Goal: Information Seeking & Learning: Find specific fact

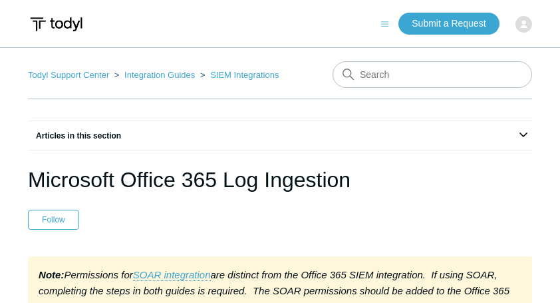
scroll to position [7277, 0]
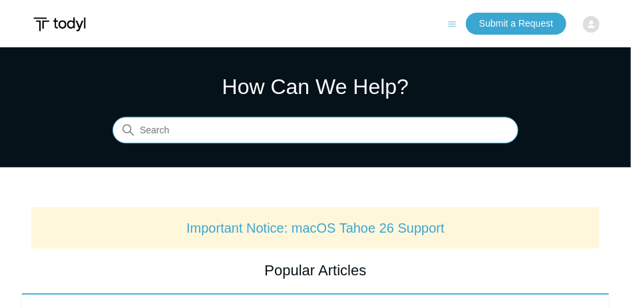
click at [248, 127] on input "Search" at bounding box center [315, 130] width 406 height 27
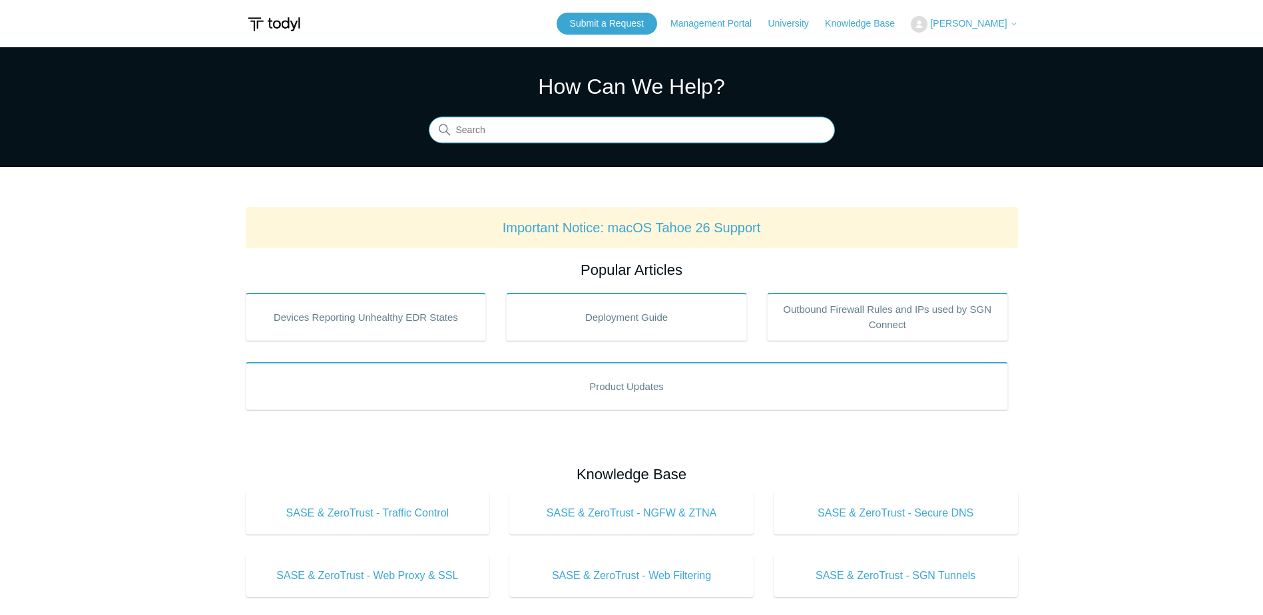
click at [536, 138] on input "Search" at bounding box center [632, 130] width 406 height 27
type input "svchost.exe"
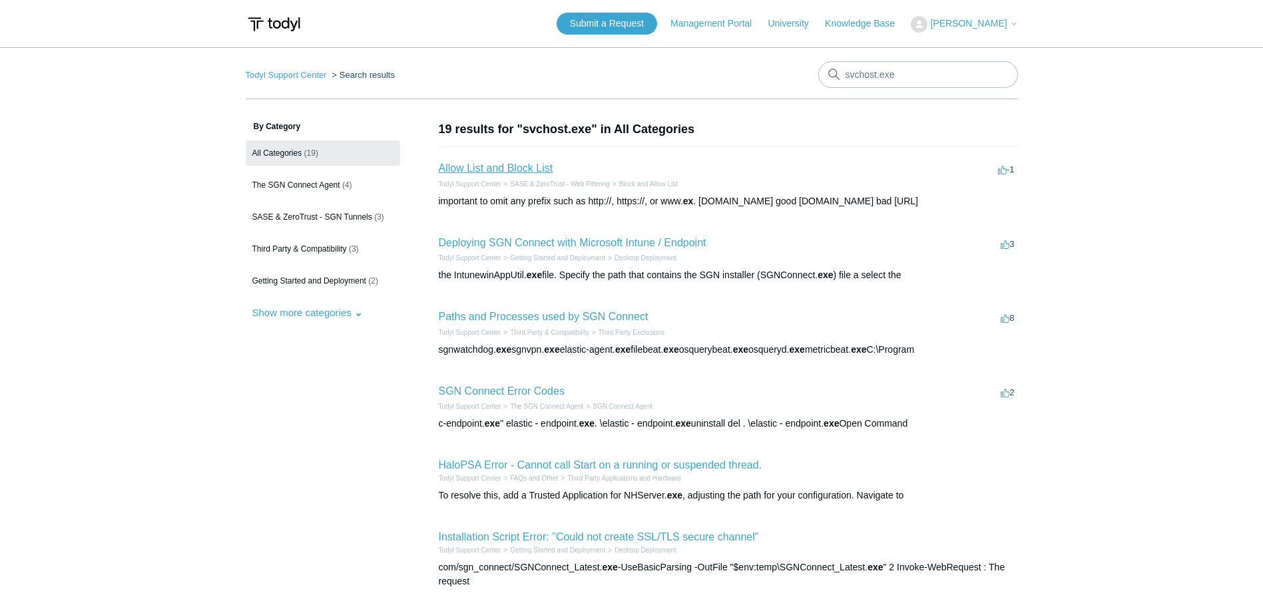
click at [527, 169] on link "Allow List and Block List" at bounding box center [496, 167] width 114 height 11
click at [288, 318] on button "Show more categories" at bounding box center [308, 312] width 124 height 25
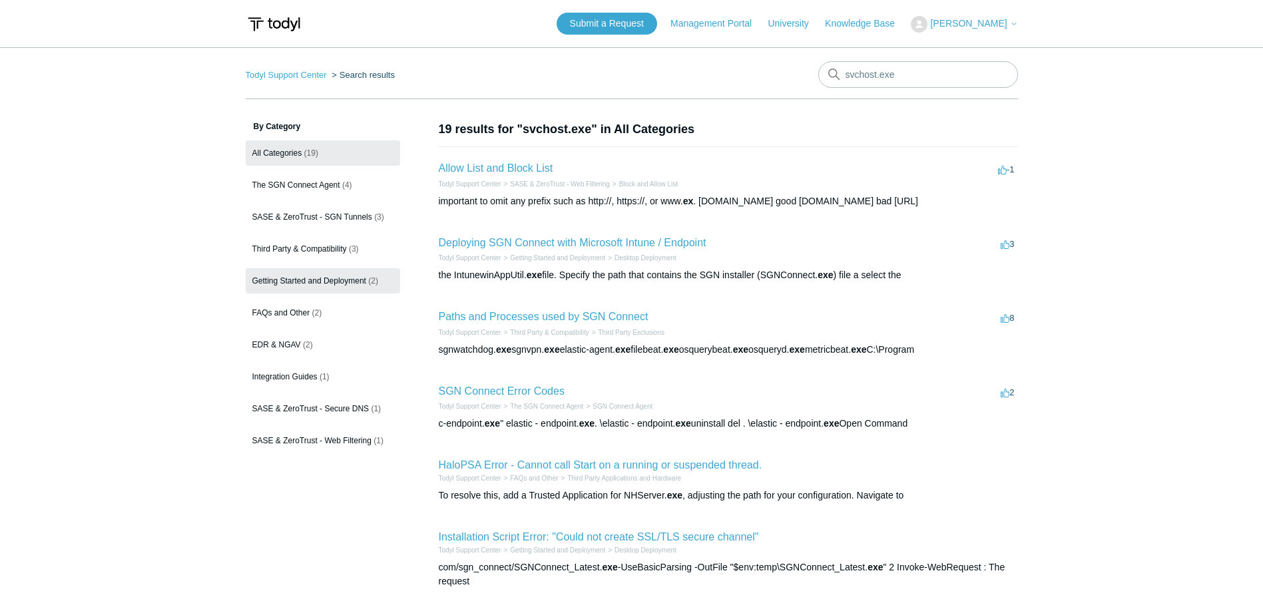
click at [363, 283] on span "Getting Started and Deployment" at bounding box center [309, 280] width 114 height 9
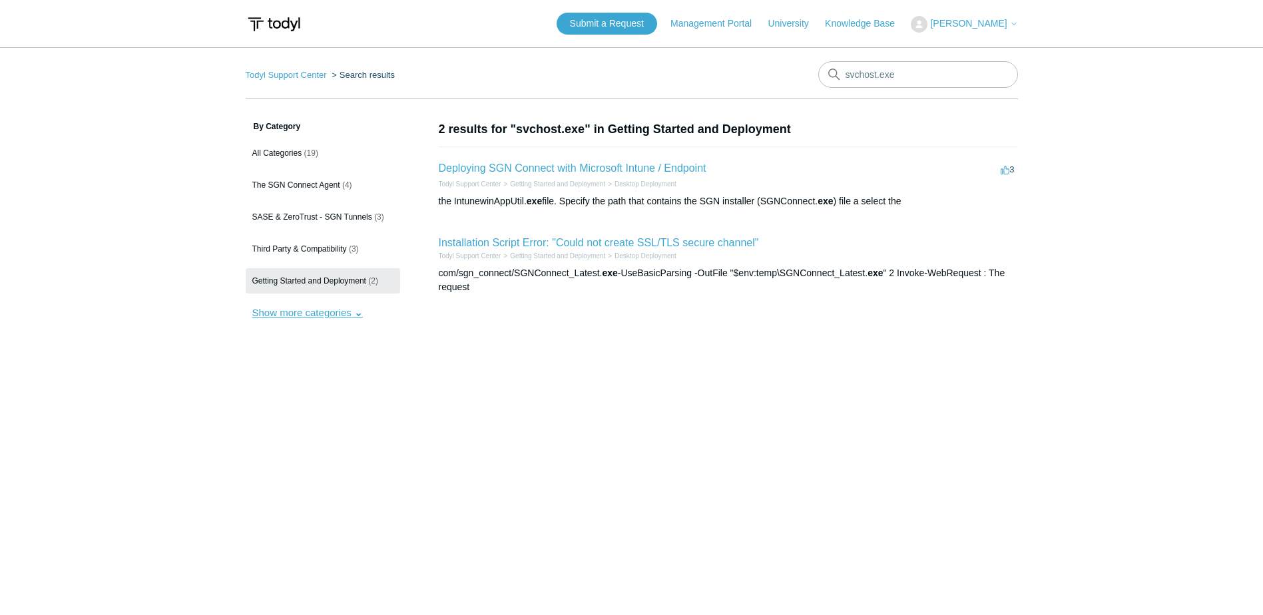
click at [327, 309] on button "Show more categories" at bounding box center [308, 312] width 124 height 25
click at [318, 371] on link "Integration Guides (1)" at bounding box center [323, 376] width 154 height 25
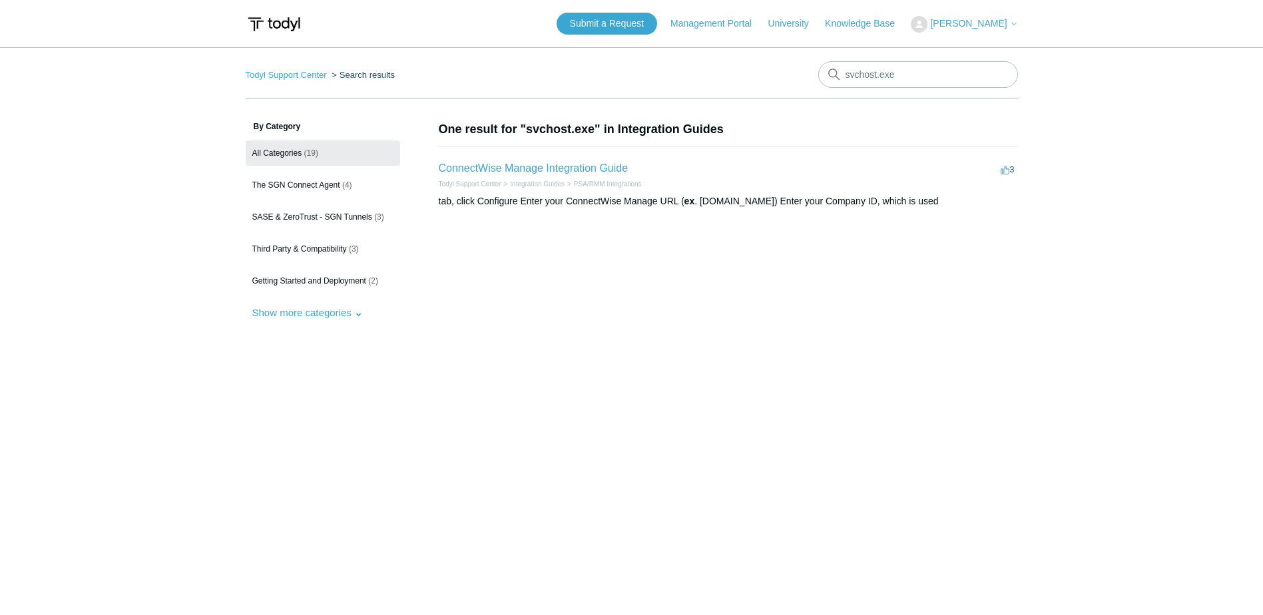
click at [288, 145] on link "All Categories (19)" at bounding box center [323, 152] width 154 height 25
